Goal: Task Accomplishment & Management: Manage account settings

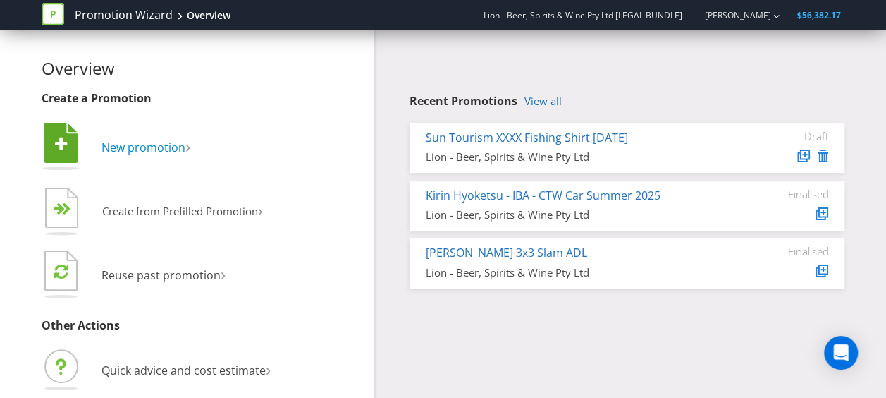
click at [154, 143] on span "New promotion" at bounding box center [143, 148] width 84 height 16
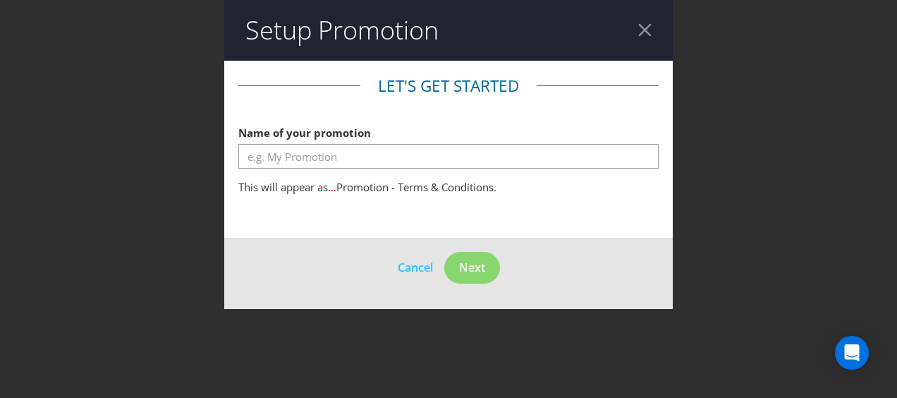
click at [647, 35] on div at bounding box center [644, 29] width 13 height 13
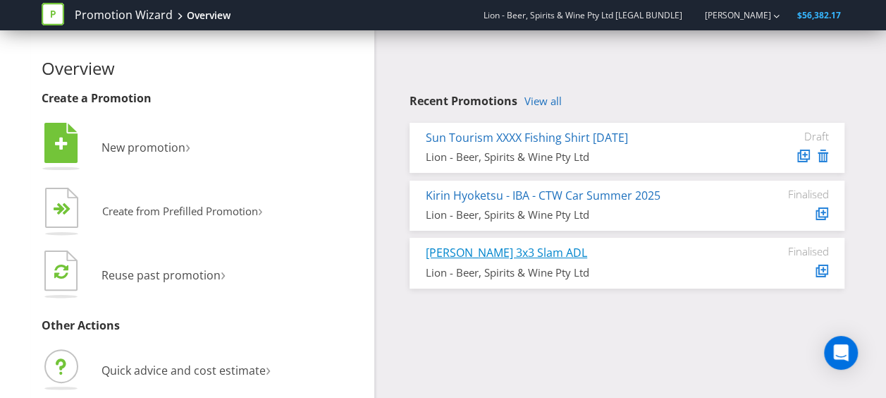
click at [514, 258] on link "[PERSON_NAME] 3x3 Slam ADL" at bounding box center [506, 253] width 161 height 16
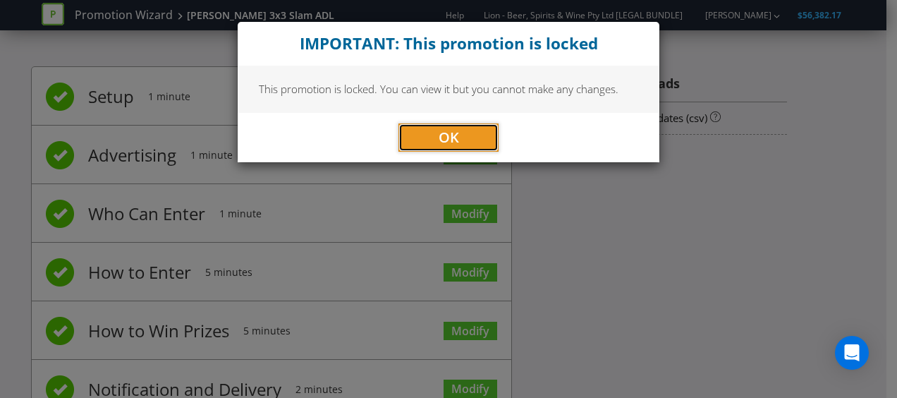
click at [419, 134] on button "OK" at bounding box center [448, 137] width 100 height 28
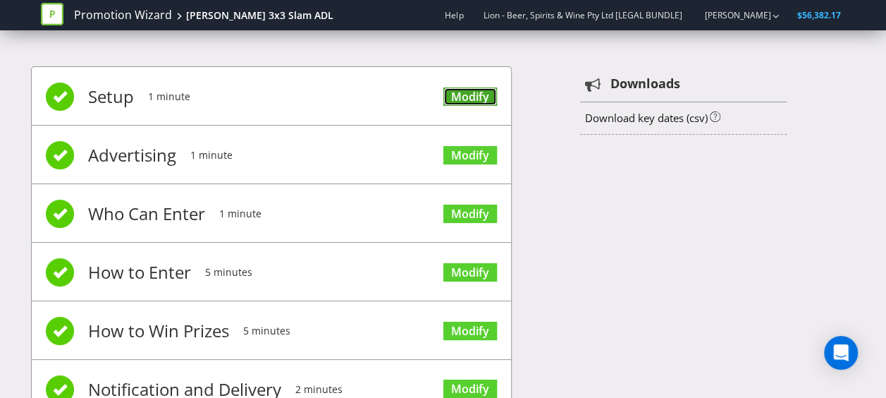
click at [465, 97] on link "Modify" at bounding box center [470, 96] width 54 height 19
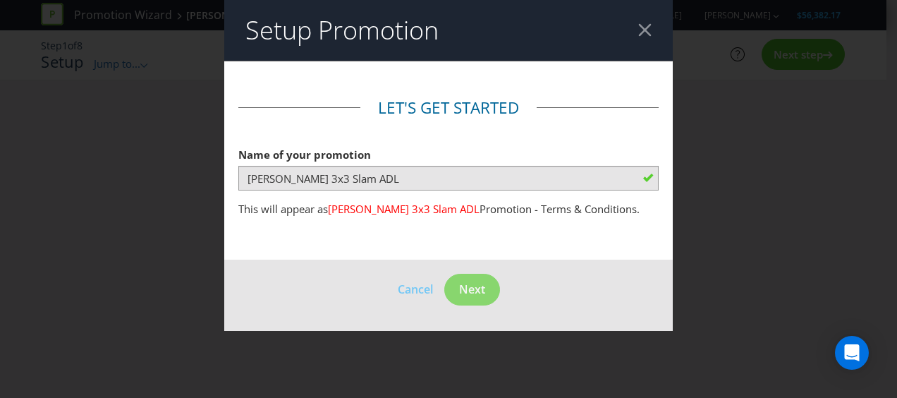
click at [654, 32] on header "Setup Promotion" at bounding box center [448, 30] width 448 height 61
click at [653, 38] on header "Setup Promotion" at bounding box center [448, 30] width 448 height 61
click at [647, 31] on div at bounding box center [644, 29] width 13 height 13
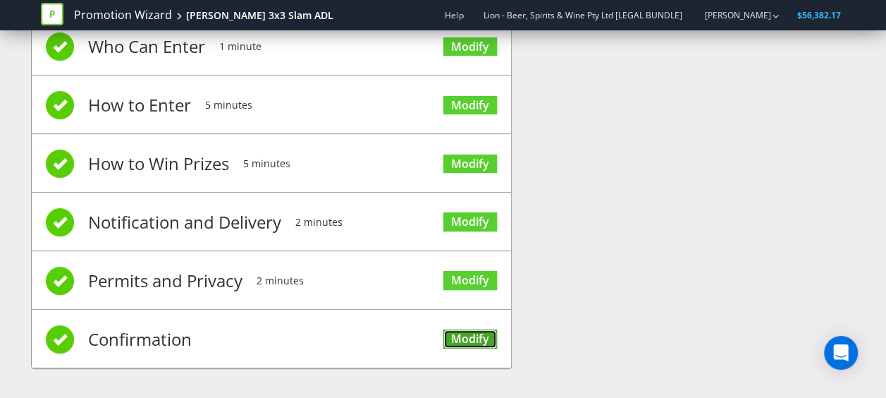
click at [445, 330] on link "Modify" at bounding box center [470, 338] width 54 height 19
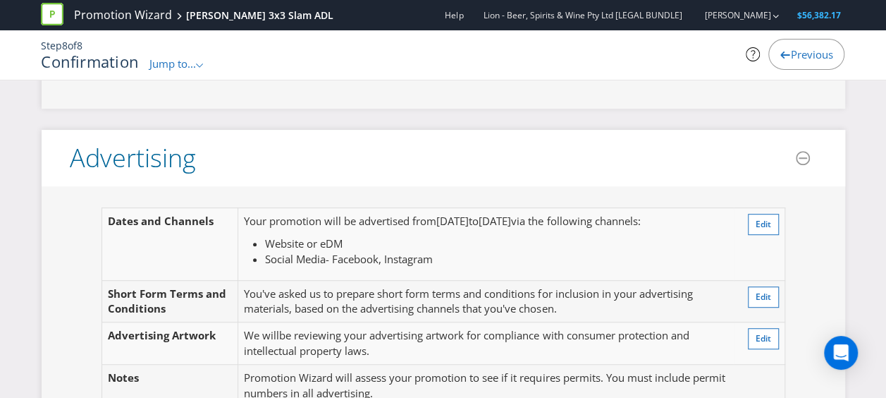
scroll to position [366, 0]
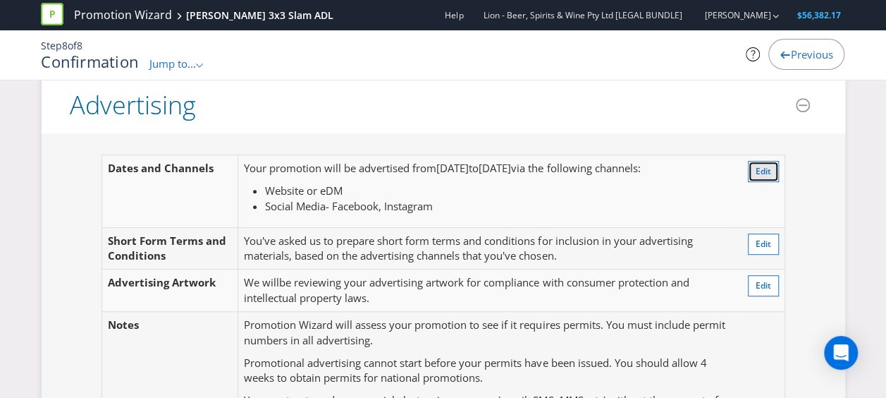
click at [768, 173] on button "Edit" at bounding box center [763, 171] width 31 height 21
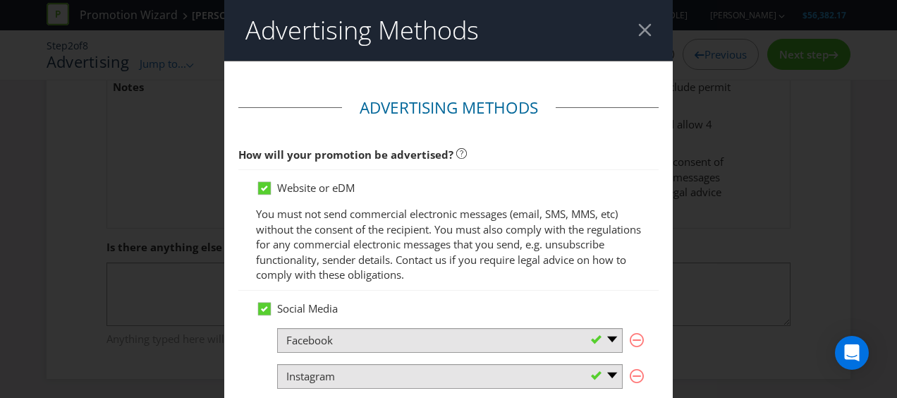
click at [784, 257] on div "Advertising Methods Advertising Methods How will your promotion be advertised? …" at bounding box center [448, 199] width 897 height 398
click at [638, 29] on div at bounding box center [644, 29] width 13 height 13
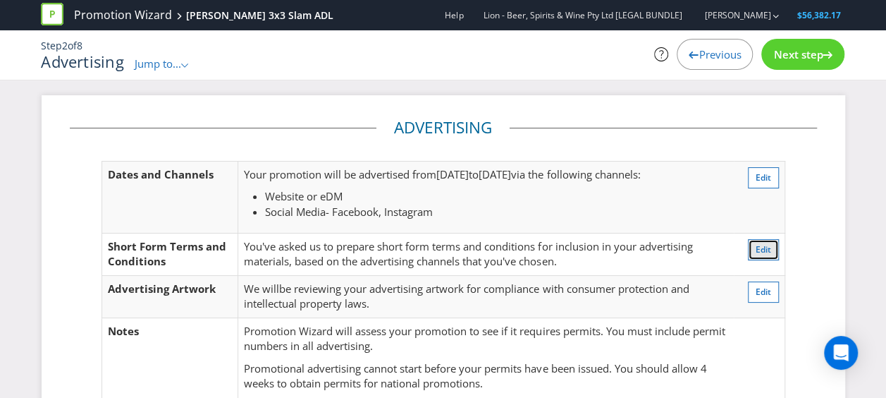
click at [760, 249] on span "Edit" at bounding box center [764, 249] width 16 height 12
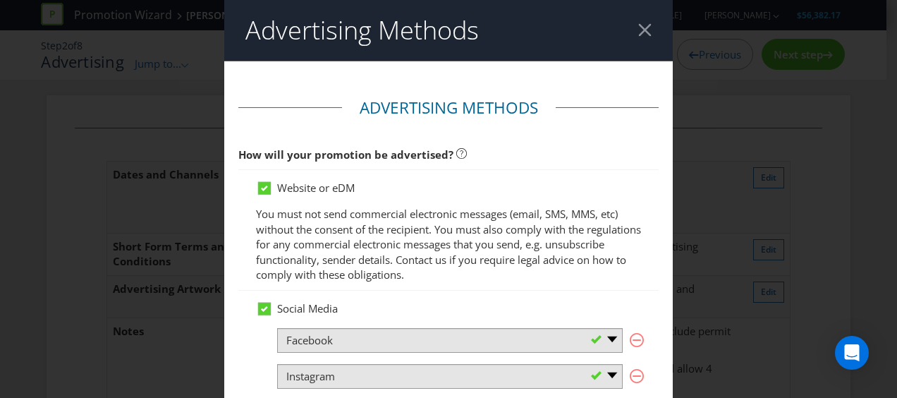
click at [754, 220] on div "Advertising Methods Advertising Methods How will your promotion be advertised? …" at bounding box center [448, 199] width 897 height 398
click at [627, 30] on header "Advertising Methods" at bounding box center [448, 30] width 448 height 61
click at [638, 24] on div at bounding box center [644, 29] width 13 height 13
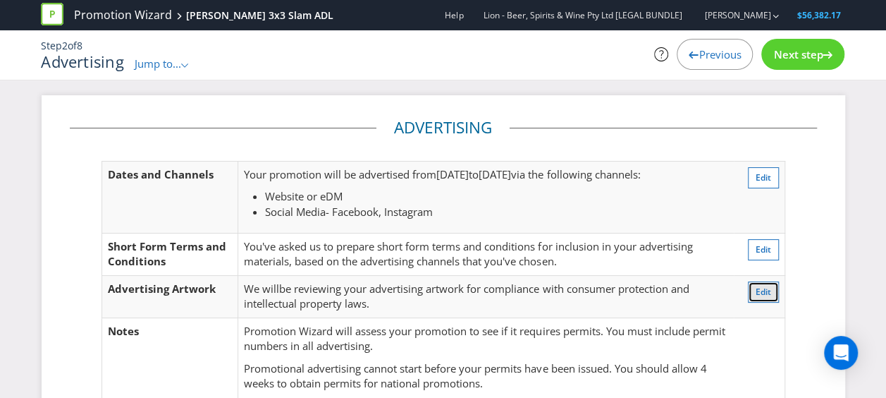
click at [763, 290] on span "Edit" at bounding box center [764, 291] width 16 height 12
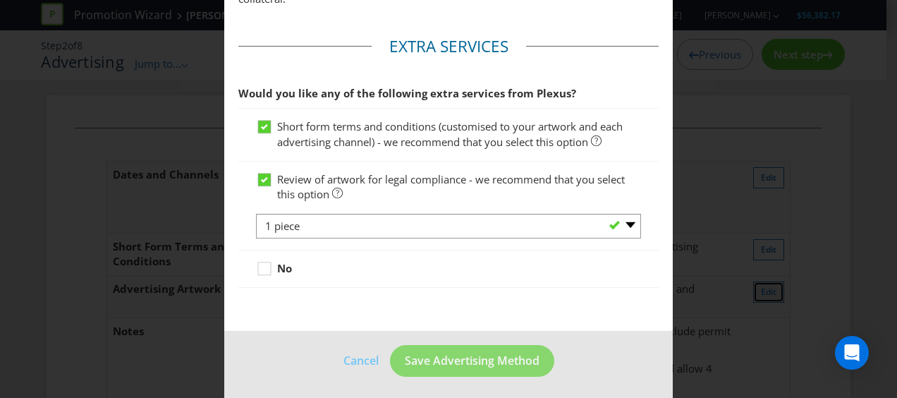
scroll to position [670, 0]
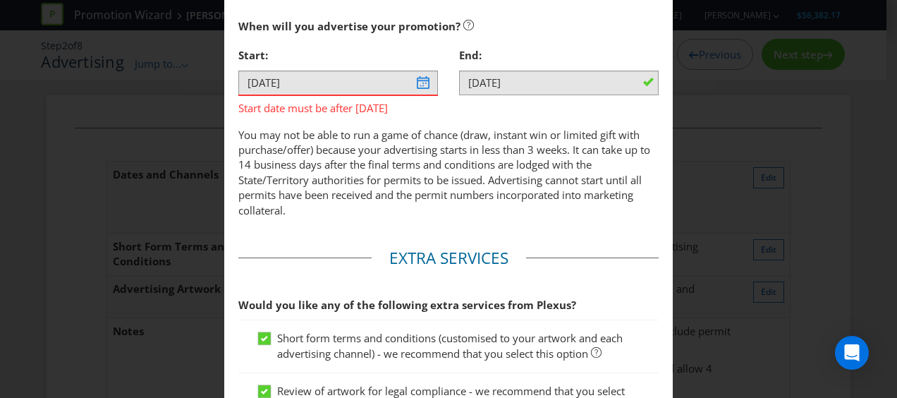
click at [740, 273] on div "Advertising Methods Advertising Methods How will your promotion be advertised? …" at bounding box center [448, 199] width 897 height 398
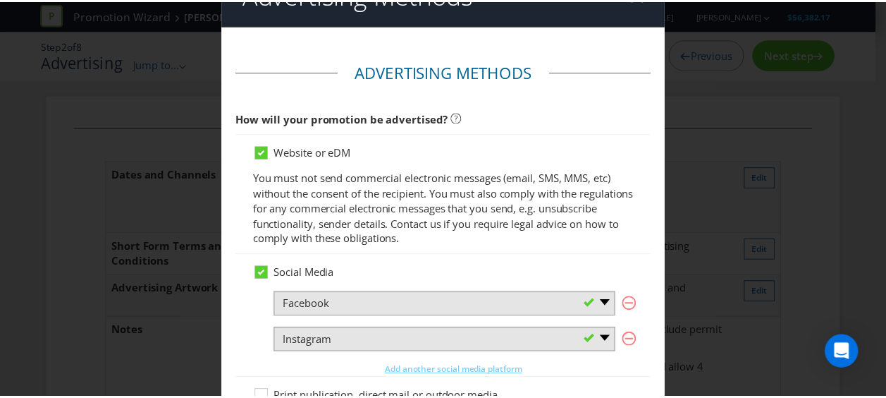
scroll to position [0, 0]
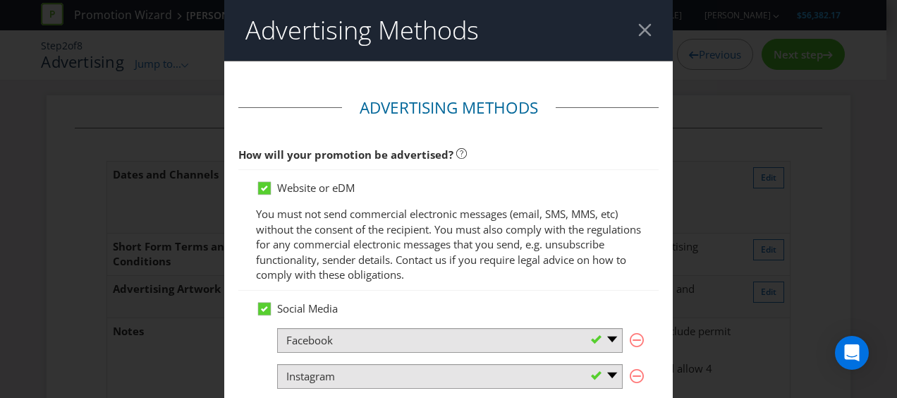
click at [638, 35] on div at bounding box center [644, 29] width 13 height 13
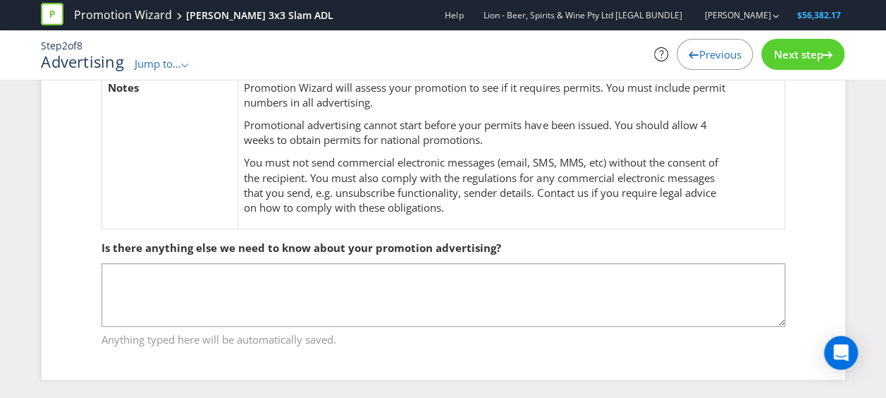
scroll to position [244, 0]
